Goal: Communication & Community: Answer question/provide support

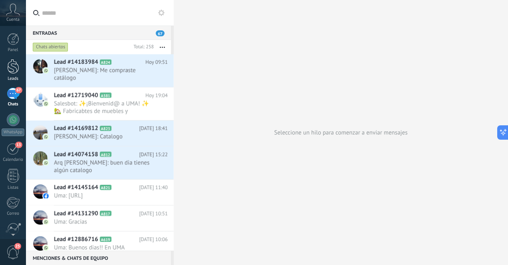
click at [12, 72] on div at bounding box center [13, 66] width 12 height 15
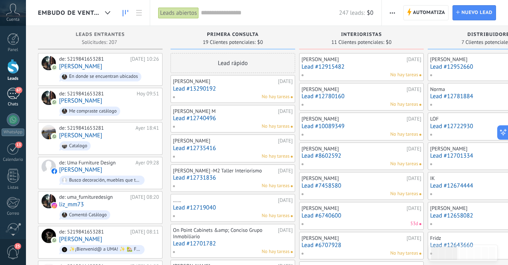
click at [12, 99] on div "67" at bounding box center [13, 94] width 13 height 12
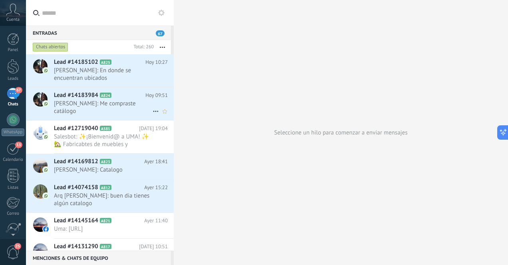
click at [121, 105] on span "[PERSON_NAME]: Me compraste catálogo" at bounding box center [103, 107] width 99 height 15
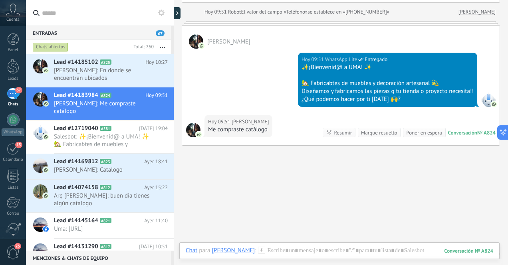
scroll to position [112, 0]
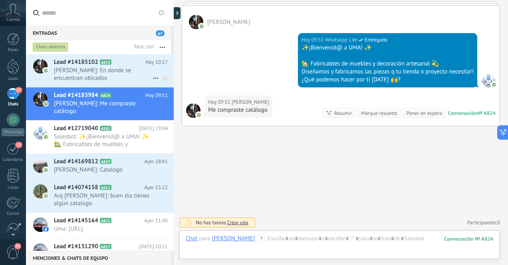
click at [117, 73] on span "[PERSON_NAME]: En donde se encuentran ubicados" at bounding box center [103, 74] width 99 height 15
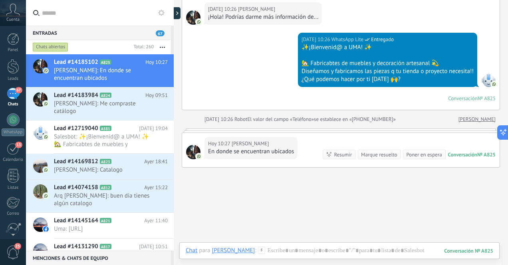
scroll to position [104, 0]
